Goal: Obtain resource: Download file/media

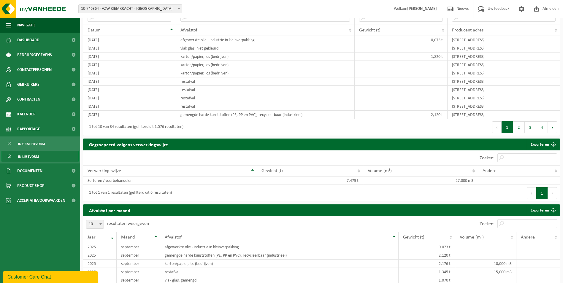
click at [36, 274] on div "Customer Care Chat" at bounding box center [50, 277] width 86 height 7
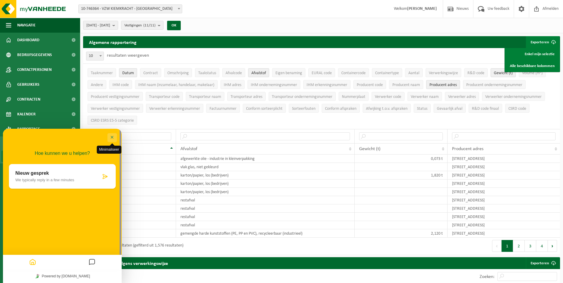
click at [113, 137] on button "Minimaliseer" at bounding box center [112, 137] width 10 height 9
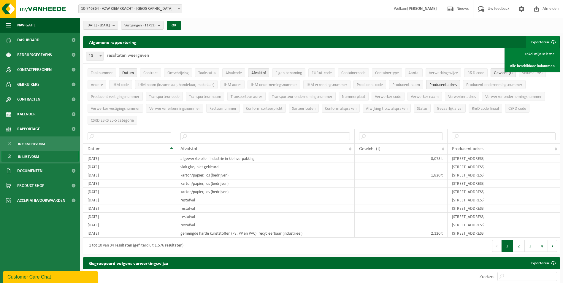
click at [27, 156] on span "In lijstvorm" at bounding box center [28, 156] width 21 height 11
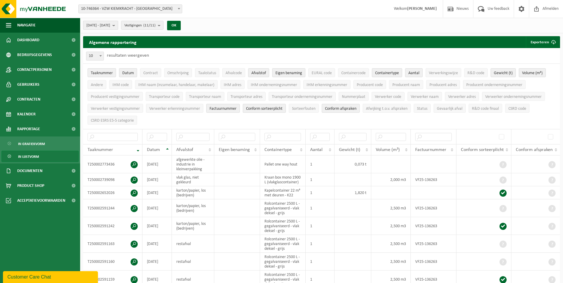
click at [118, 27] on b "submit" at bounding box center [115, 25] width 5 height 8
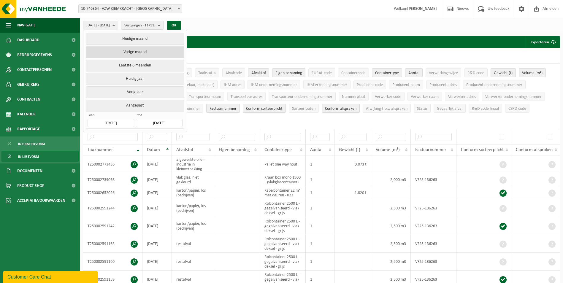
click at [133, 50] on button "Vorige maand" at bounding box center [135, 52] width 98 height 12
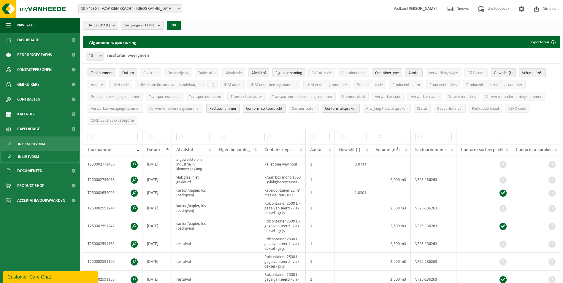
click at [98, 70] on button "Taaknummer" at bounding box center [102, 72] width 29 height 9
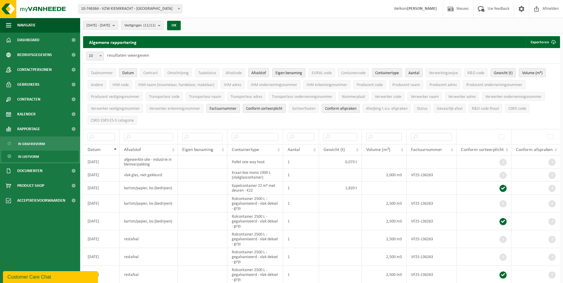
click at [255, 69] on button "Afvalstof" at bounding box center [258, 72] width 21 height 9
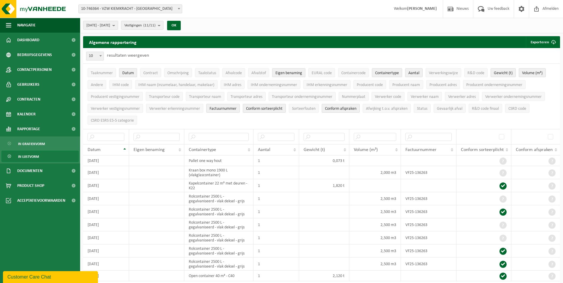
click at [287, 74] on span "Eigen benaming" at bounding box center [289, 73] width 27 height 4
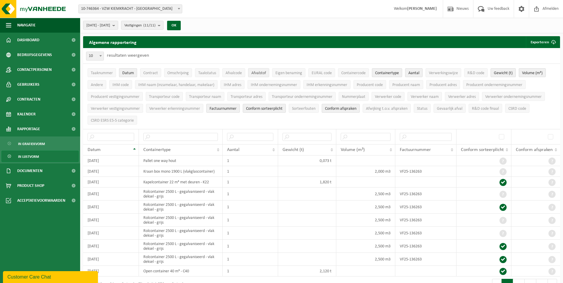
click at [264, 71] on span "Afvalstof" at bounding box center [259, 73] width 15 height 4
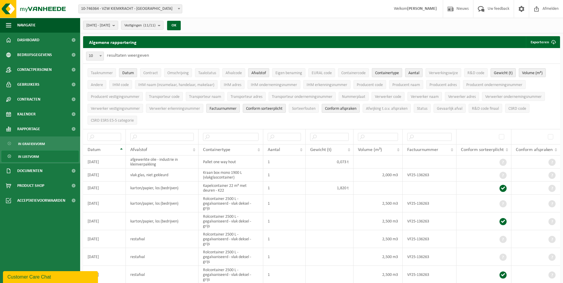
click at [395, 71] on span "Containertype" at bounding box center [387, 73] width 24 height 4
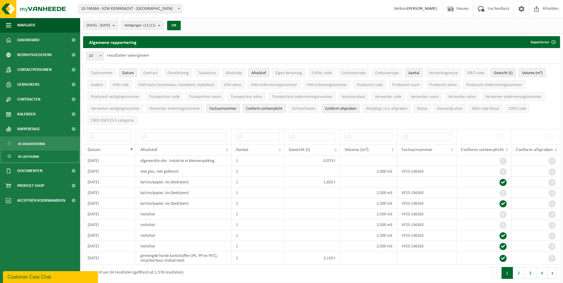
click at [423, 76] on button "Aantal" at bounding box center [414, 72] width 18 height 9
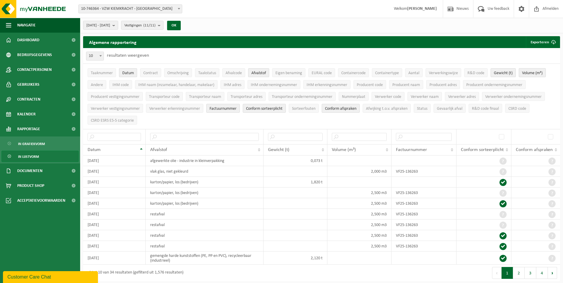
click at [533, 73] on span "Volume (m³)" at bounding box center [532, 73] width 20 height 4
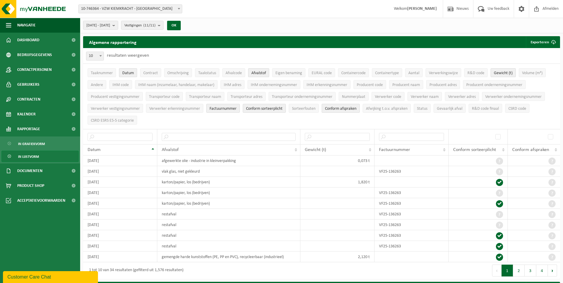
click at [351, 107] on span "Conform afspraken" at bounding box center [340, 109] width 31 height 4
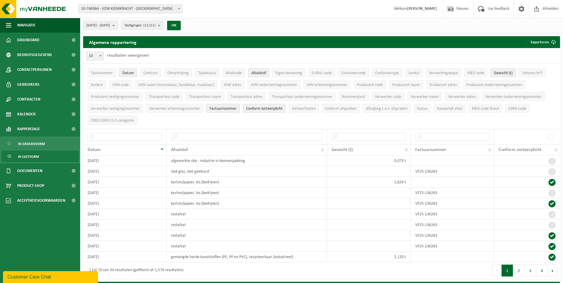
click at [273, 107] on span "Conform sorteerplicht" at bounding box center [264, 109] width 37 height 4
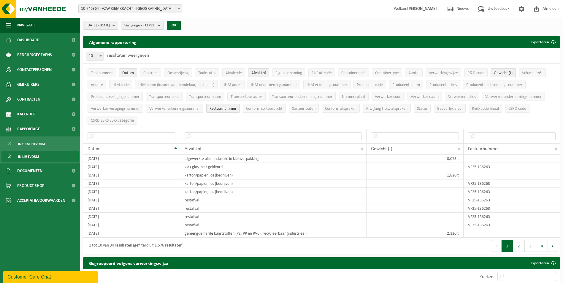
click at [227, 107] on span "Factuurnummer" at bounding box center [223, 109] width 27 height 4
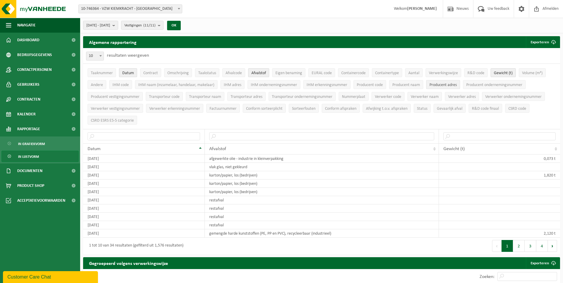
click at [446, 83] on span "Producent adres" at bounding box center [443, 85] width 27 height 4
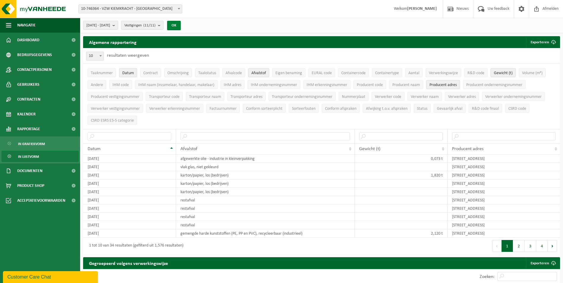
click at [181, 26] on button "OK" at bounding box center [174, 26] width 14 height 10
click at [542, 44] on button "Exporteren" at bounding box center [543, 42] width 34 height 12
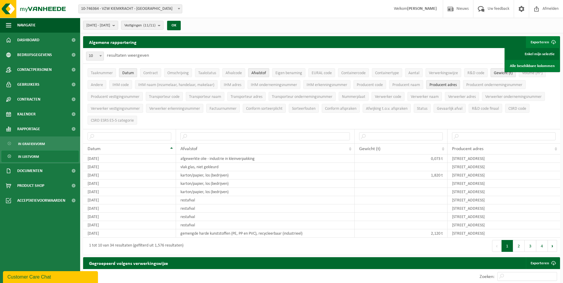
click at [536, 55] on link "Enkel mijn selectie" at bounding box center [533, 54] width 54 height 12
